Goal: Use online tool/utility: Utilize a website feature to perform a specific function

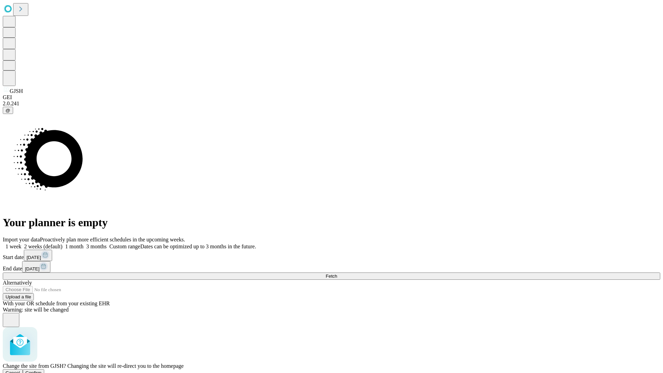
click at [42, 370] on span "Confirm" at bounding box center [34, 372] width 16 height 5
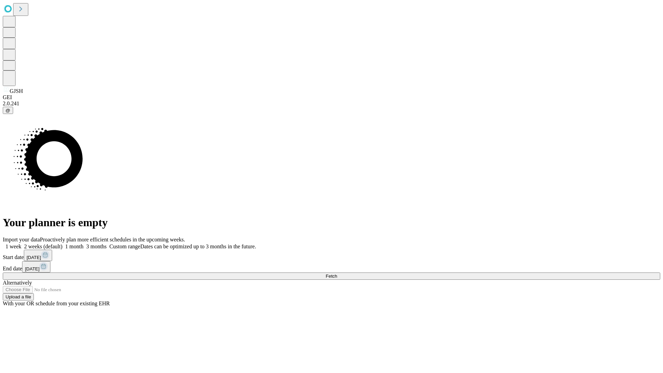
click at [63, 244] on label "2 weeks (default)" at bounding box center [41, 247] width 41 height 6
click at [337, 274] on span "Fetch" at bounding box center [331, 276] width 11 height 5
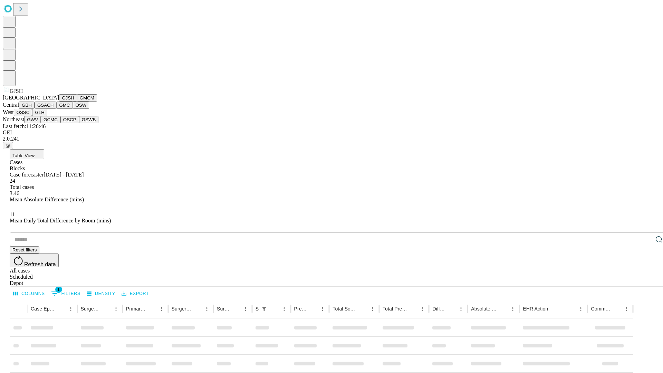
click at [77, 102] on button "GMCM" at bounding box center [87, 97] width 20 height 7
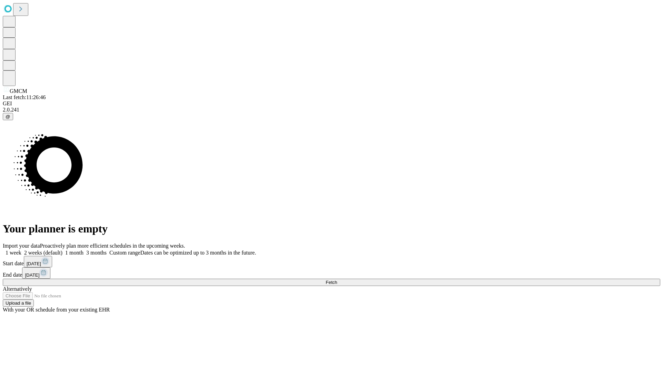
click at [63, 250] on label "2 weeks (default)" at bounding box center [41, 253] width 41 height 6
click at [337, 280] on span "Fetch" at bounding box center [331, 282] width 11 height 5
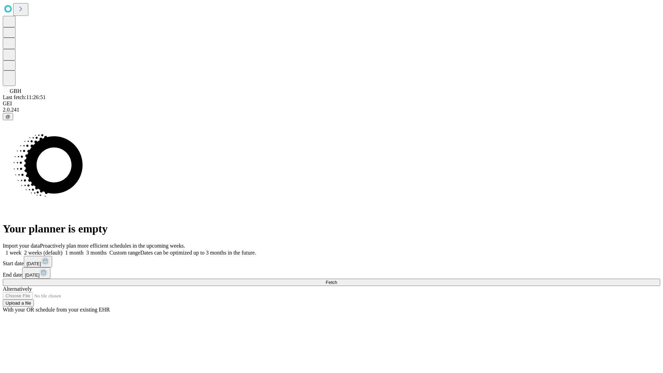
click at [63, 250] on label "2 weeks (default)" at bounding box center [41, 253] width 41 height 6
click at [337, 280] on span "Fetch" at bounding box center [331, 282] width 11 height 5
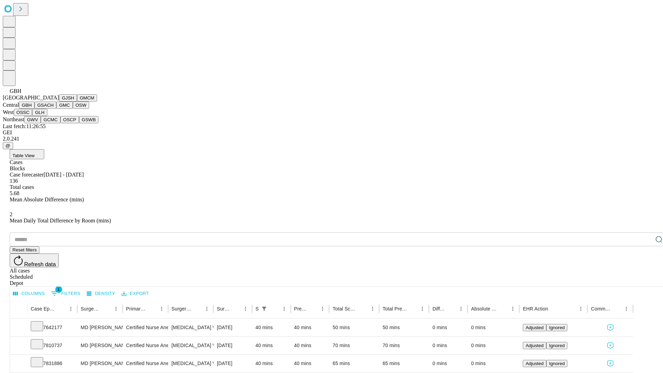
click at [54, 109] on button "GSACH" at bounding box center [46, 105] width 22 height 7
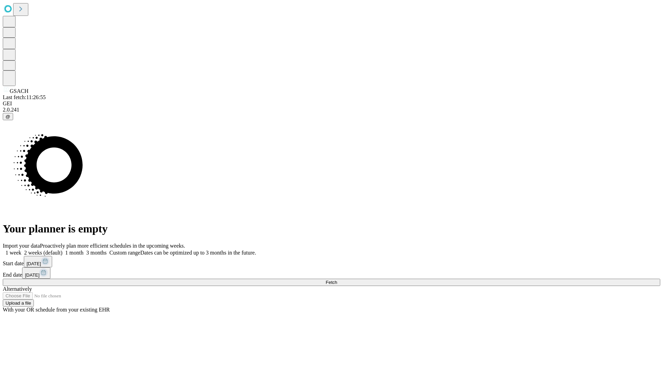
click at [63, 250] on label "2 weeks (default)" at bounding box center [41, 253] width 41 height 6
click at [337, 280] on span "Fetch" at bounding box center [331, 282] width 11 height 5
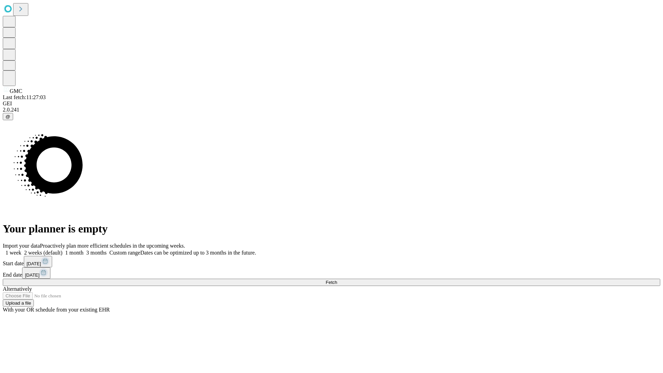
click at [63, 250] on label "2 weeks (default)" at bounding box center [41, 253] width 41 height 6
click at [337, 280] on span "Fetch" at bounding box center [331, 282] width 11 height 5
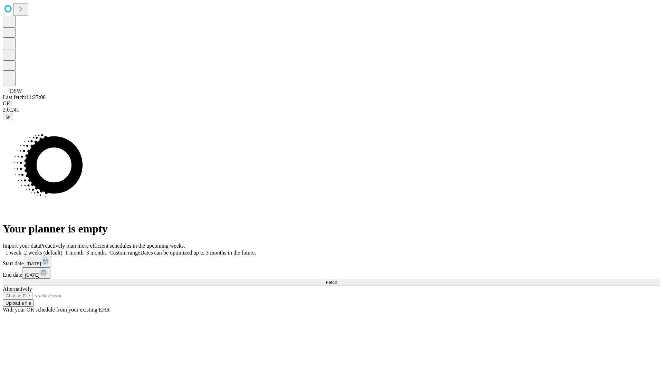
click at [63, 250] on label "2 weeks (default)" at bounding box center [41, 253] width 41 height 6
click at [337, 280] on span "Fetch" at bounding box center [331, 282] width 11 height 5
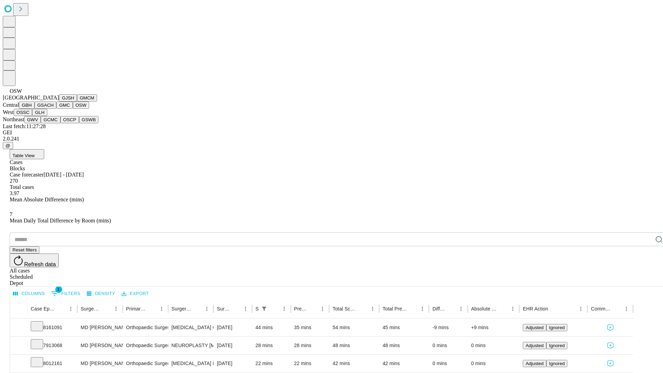
click at [32, 116] on button "OSSC" at bounding box center [23, 112] width 19 height 7
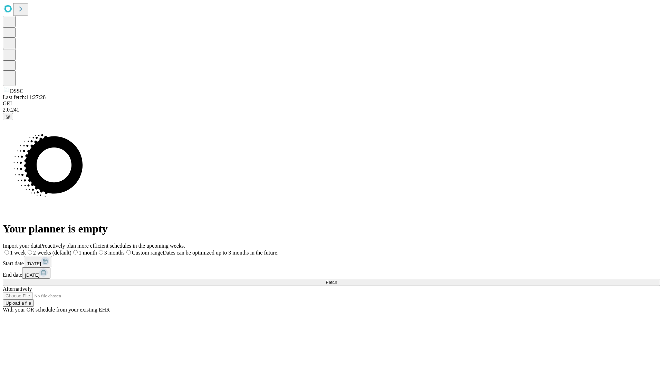
click at [72, 250] on label "2 weeks (default)" at bounding box center [49, 253] width 46 height 6
click at [337, 280] on span "Fetch" at bounding box center [331, 282] width 11 height 5
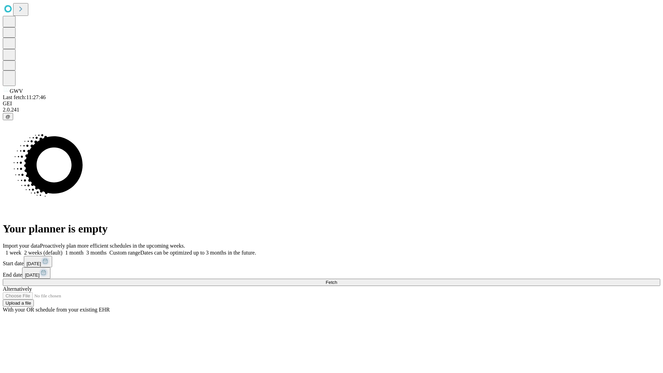
click at [63, 250] on label "2 weeks (default)" at bounding box center [41, 253] width 41 height 6
click at [337, 280] on span "Fetch" at bounding box center [331, 282] width 11 height 5
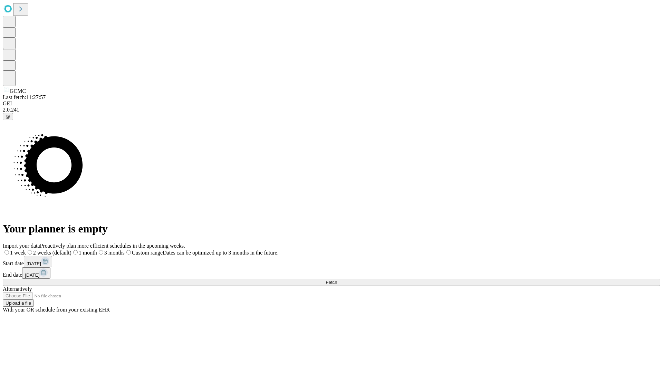
click at [72, 250] on label "2 weeks (default)" at bounding box center [49, 253] width 46 height 6
click at [337, 280] on span "Fetch" at bounding box center [331, 282] width 11 height 5
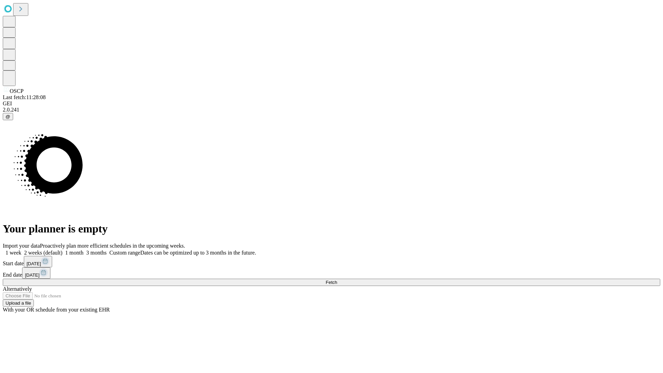
click at [337, 280] on span "Fetch" at bounding box center [331, 282] width 11 height 5
